Goal: Transaction & Acquisition: Book appointment/travel/reservation

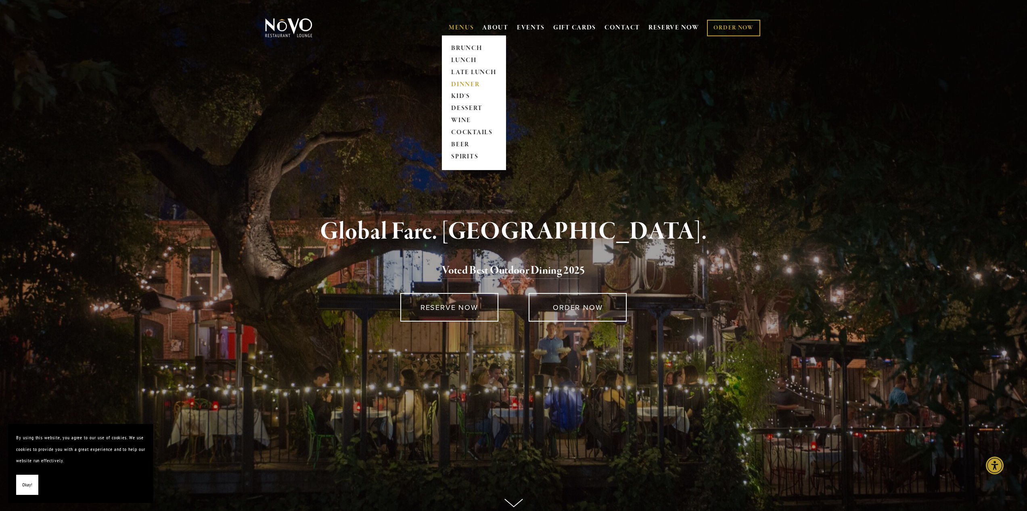
click at [466, 81] on link "DINNER" at bounding box center [474, 85] width 50 height 12
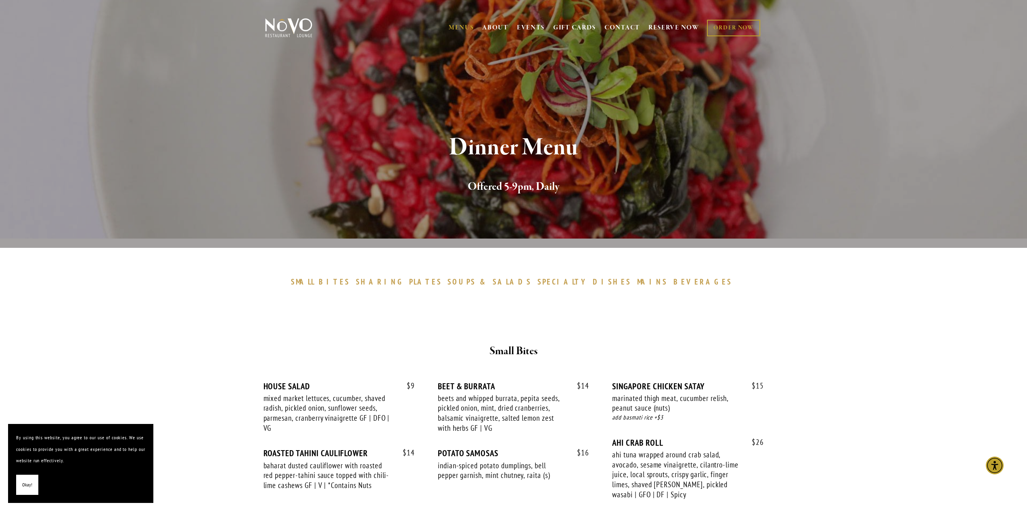
scroll to position [10, 0]
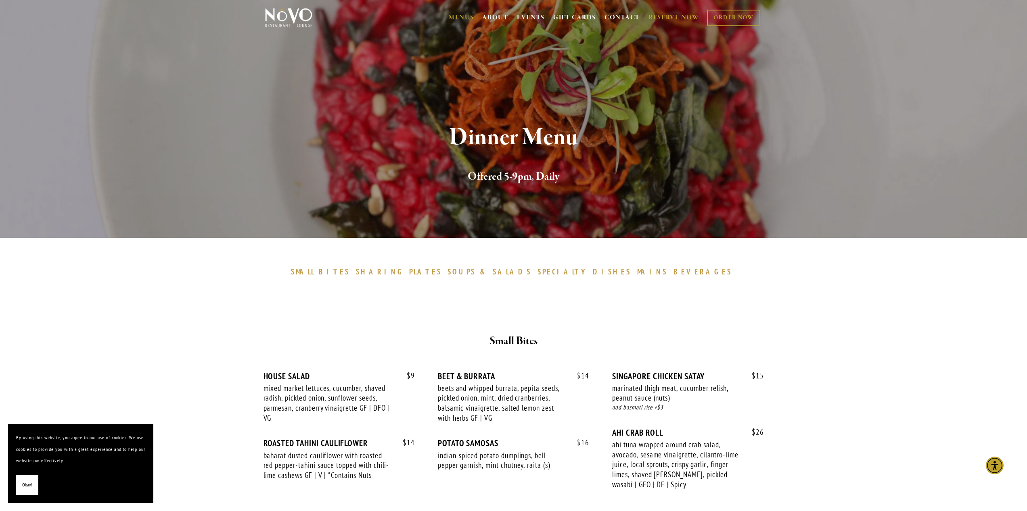
click at [665, 13] on link "RESERVE NOW" at bounding box center [673, 17] width 51 height 15
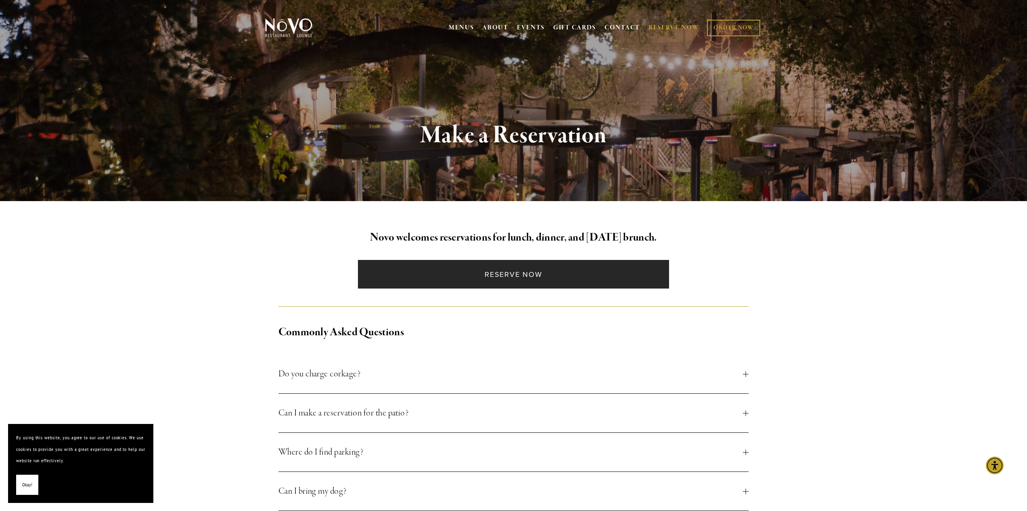
click at [492, 281] on link "Reserve Now" at bounding box center [513, 274] width 311 height 29
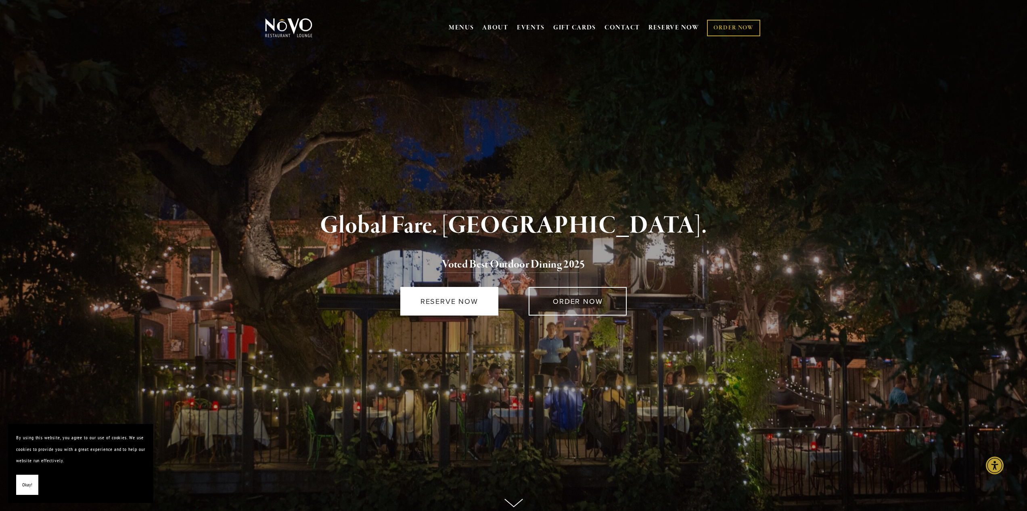
click at [447, 310] on link "RESERVE NOW" at bounding box center [449, 301] width 98 height 29
